Goal: Transaction & Acquisition: Purchase product/service

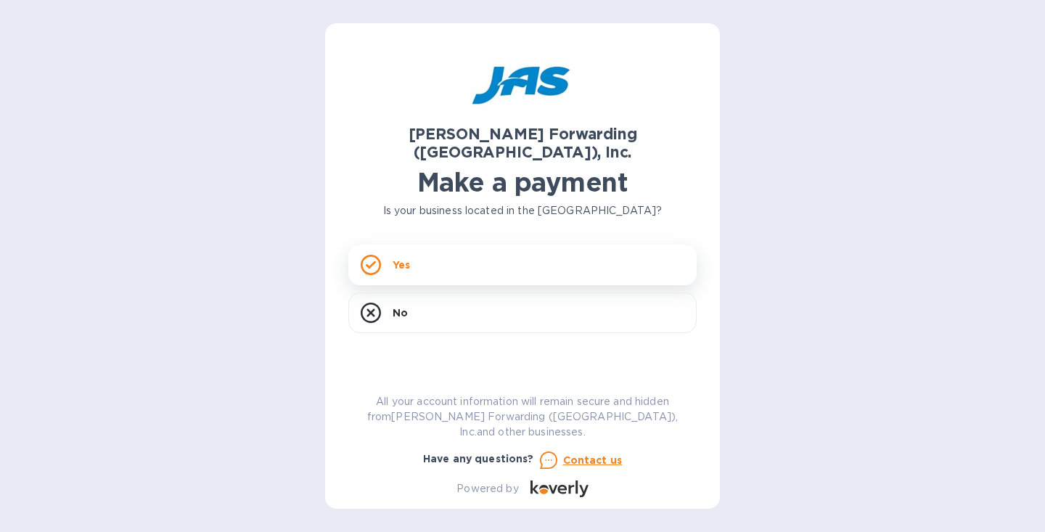
click at [390, 250] on div "Yes" at bounding box center [522, 265] width 348 height 41
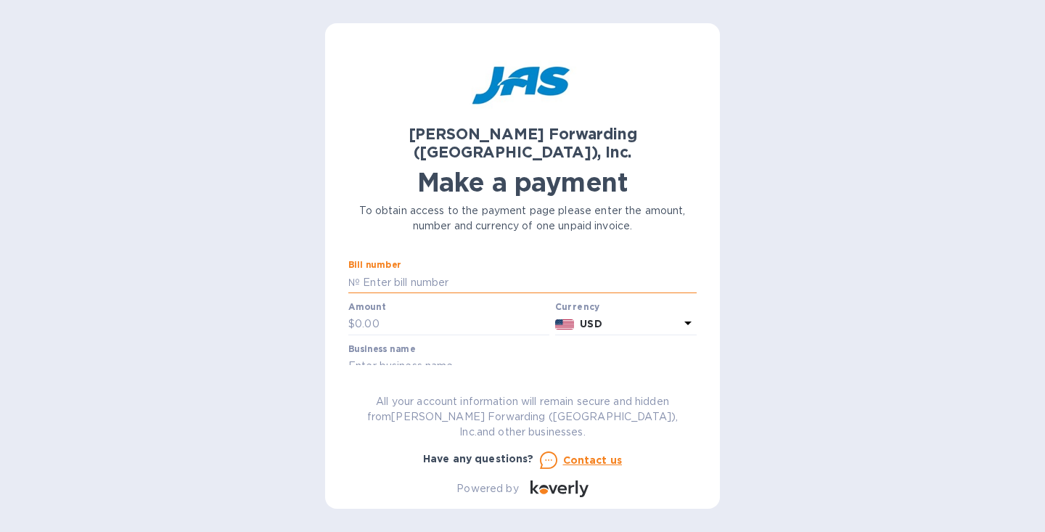
click at [371, 272] on input "text" at bounding box center [528, 283] width 337 height 22
type input "QATL00048314"
click at [360, 314] on input "text" at bounding box center [452, 325] width 195 height 22
type input "6,500.00"
type input "ARC Transit"
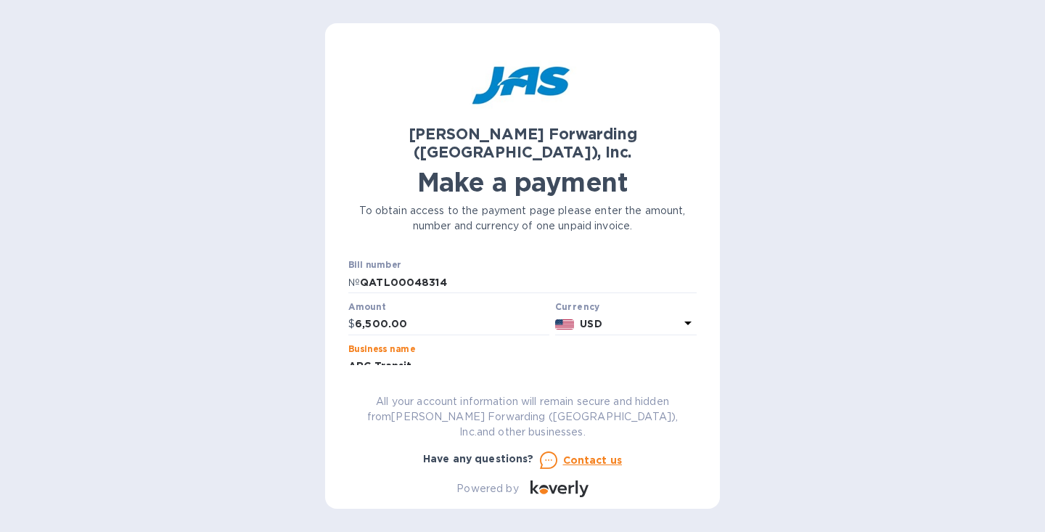
scroll to position [20, 0]
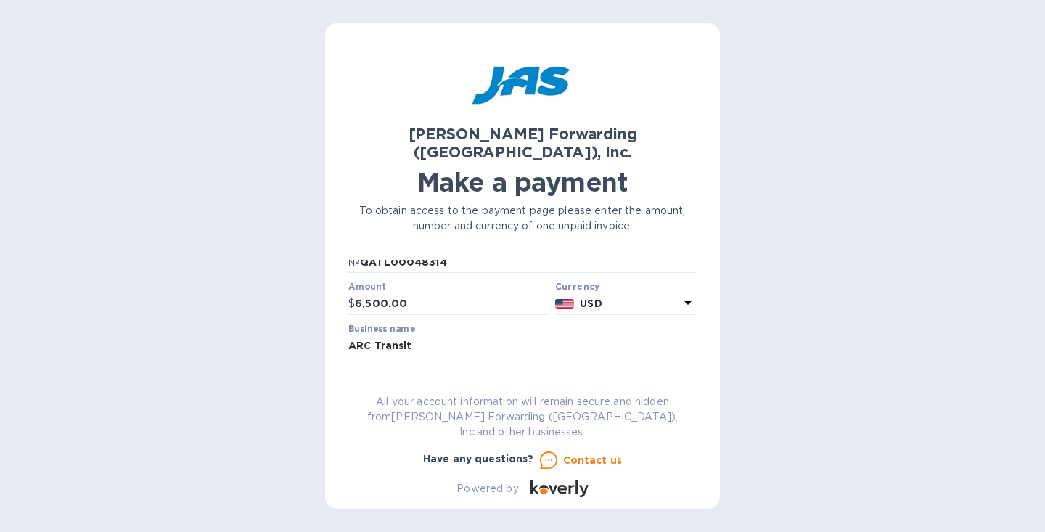
click at [374, 377] on input "text" at bounding box center [522, 388] width 348 height 22
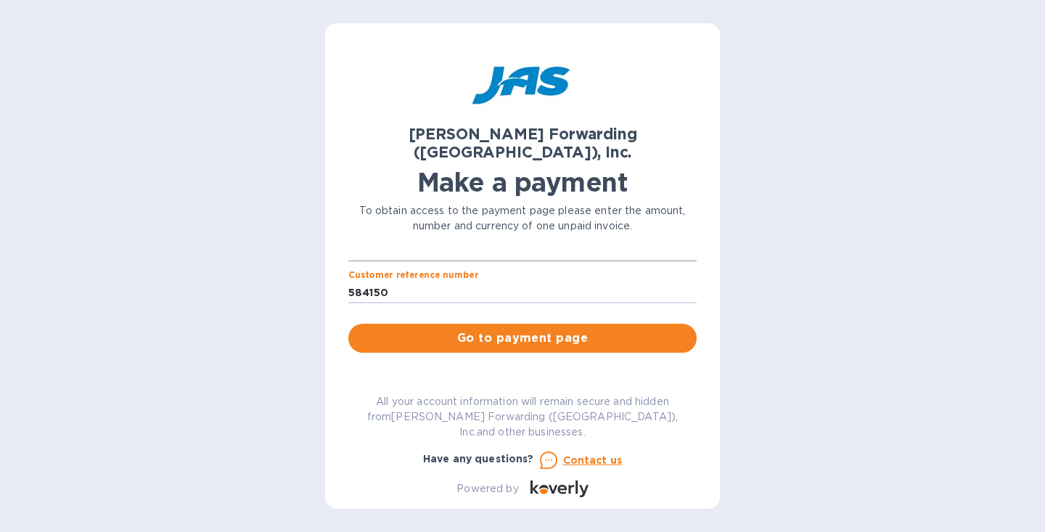
scroll to position [116, 0]
type input "584150"
click at [486, 329] on span "Go to payment page" at bounding box center [522, 337] width 325 height 17
